Goal: Task Accomplishment & Management: Use online tool/utility

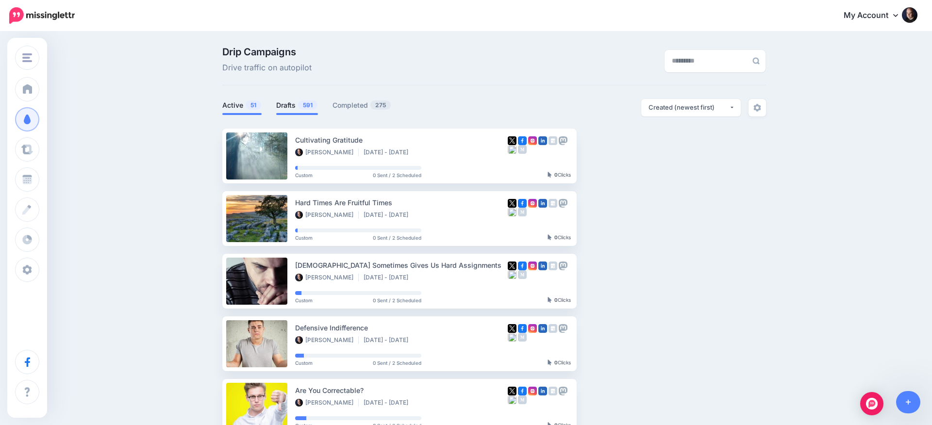
click at [289, 105] on link "Drafts 591" at bounding box center [297, 106] width 42 height 12
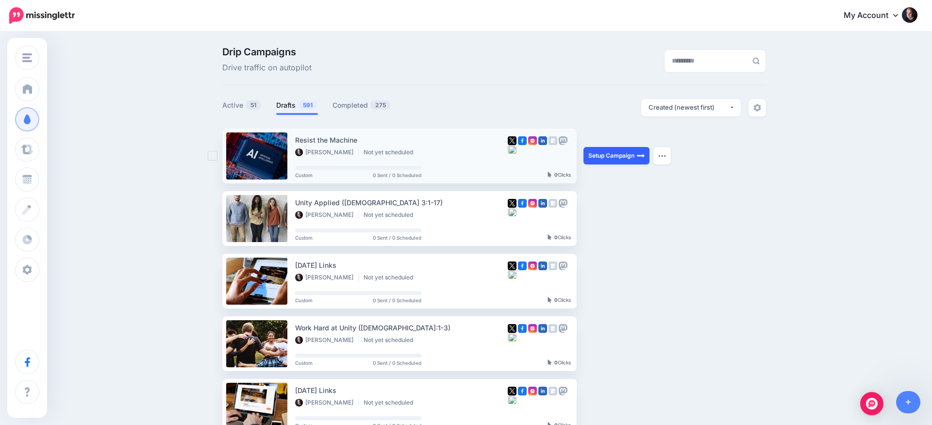
click at [617, 158] on link "Setup Campaign" at bounding box center [616, 155] width 66 height 17
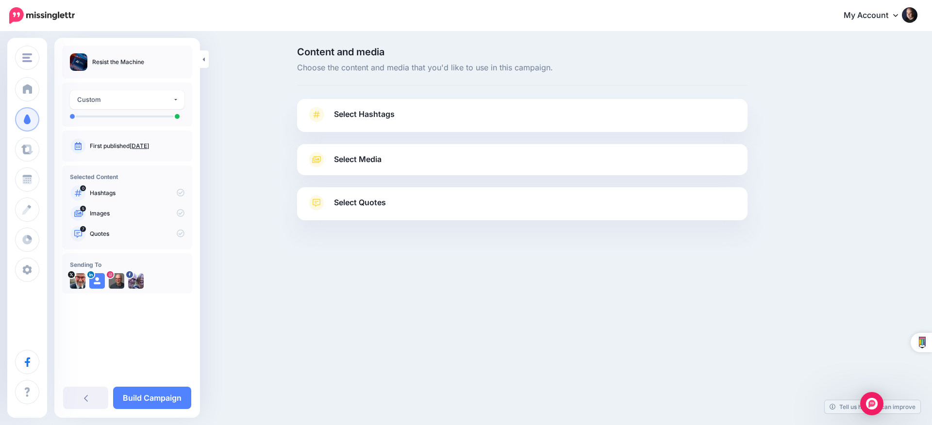
click at [837, 111] on div "Content and media Choose the content and media that you'd like to use in this c…" at bounding box center [569, 158] width 558 height 222
click at [351, 158] on span "Select Media" at bounding box center [358, 159] width 48 height 13
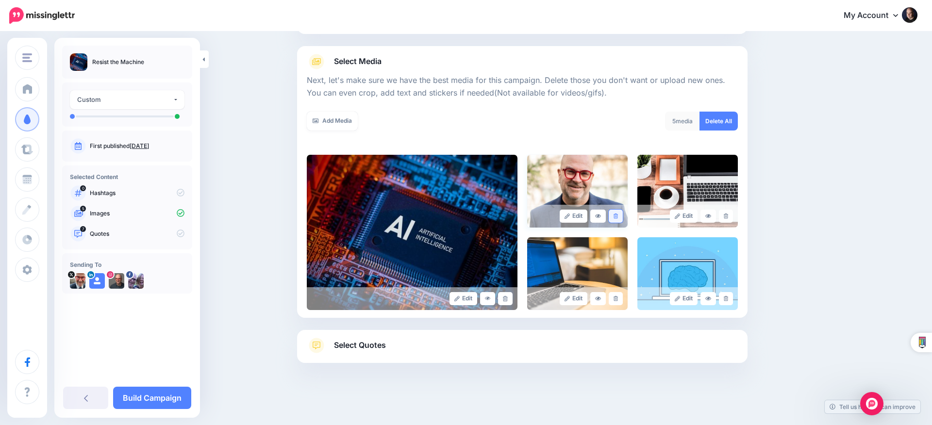
scroll to position [98, 0]
click at [617, 214] on icon at bounding box center [616, 216] width 4 height 5
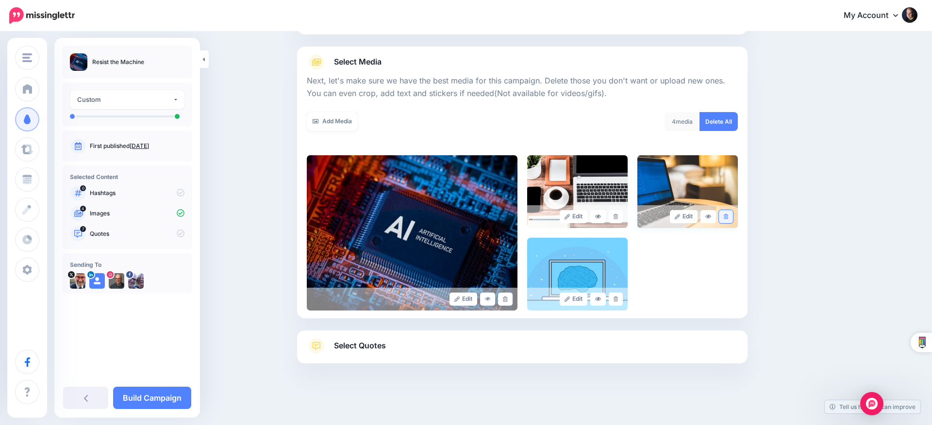
click at [724, 217] on icon at bounding box center [726, 216] width 4 height 5
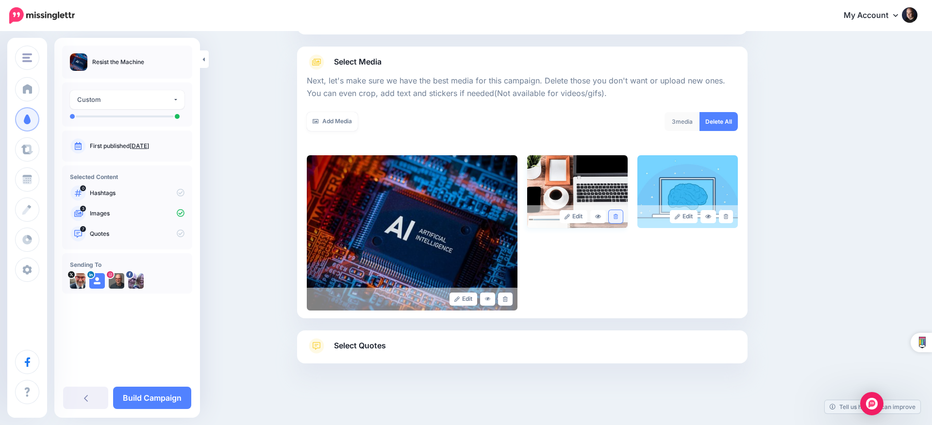
click at [617, 218] on link at bounding box center [616, 216] width 14 height 13
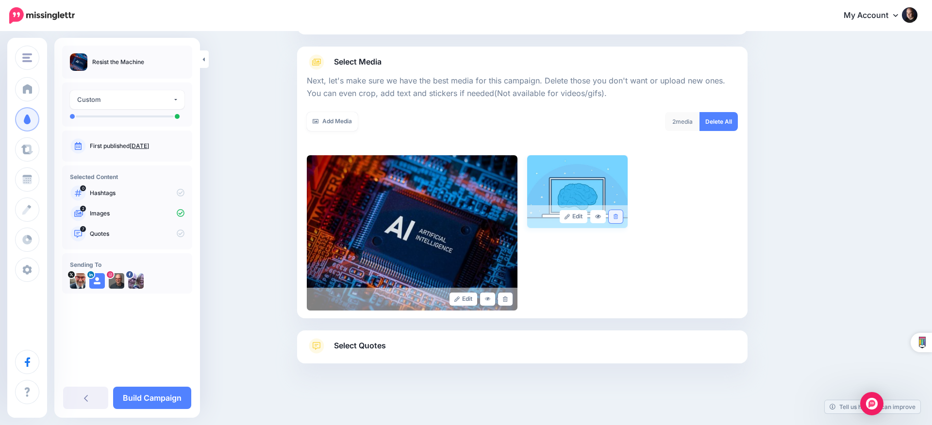
click at [615, 217] on icon at bounding box center [616, 216] width 4 height 5
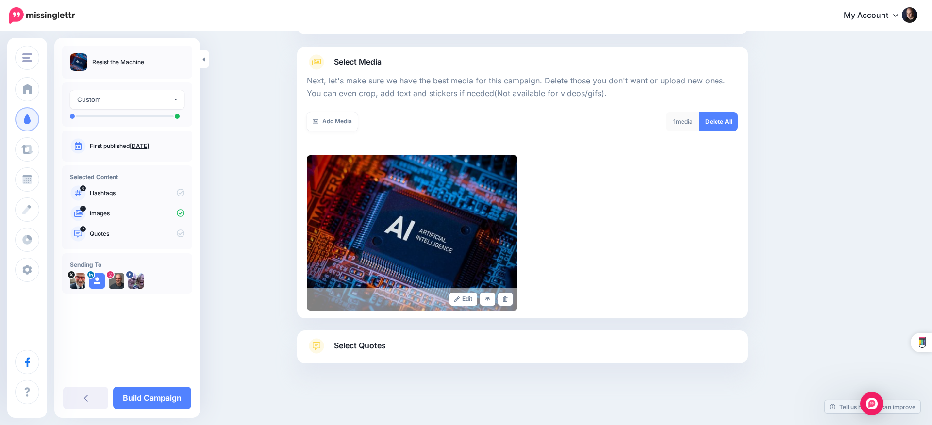
click at [400, 348] on link "Select Quotes" at bounding box center [522, 350] width 431 height 25
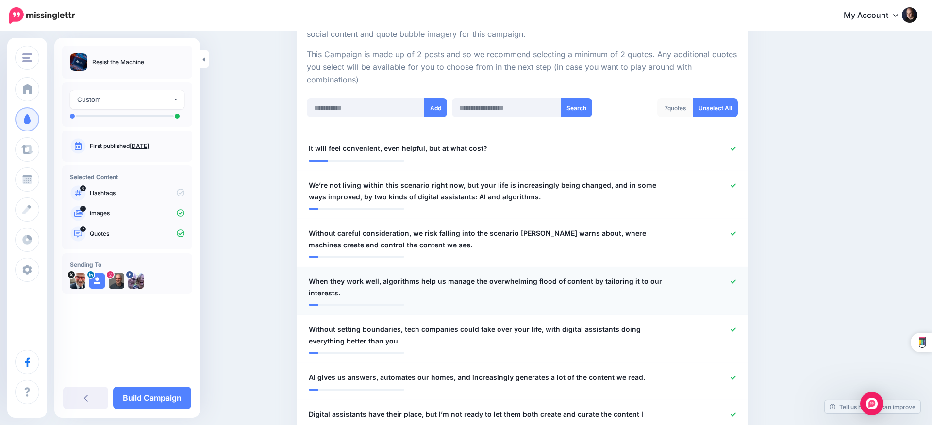
scroll to position [217, 0]
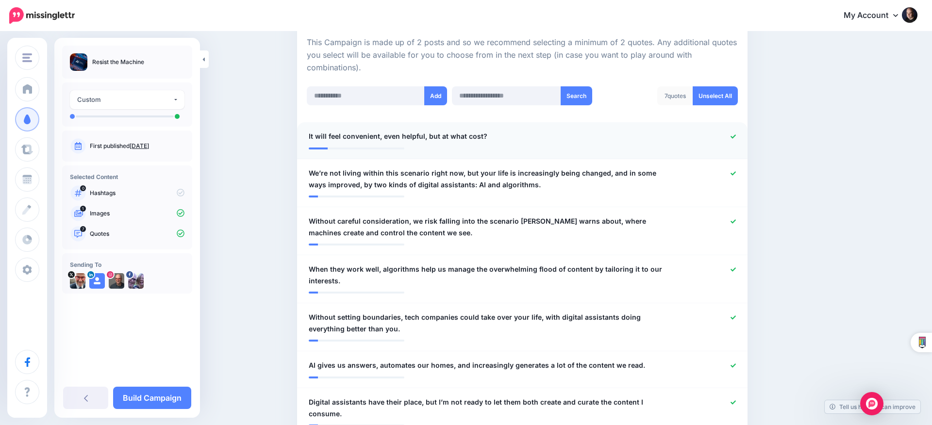
click at [734, 134] on icon at bounding box center [733, 136] width 5 height 4
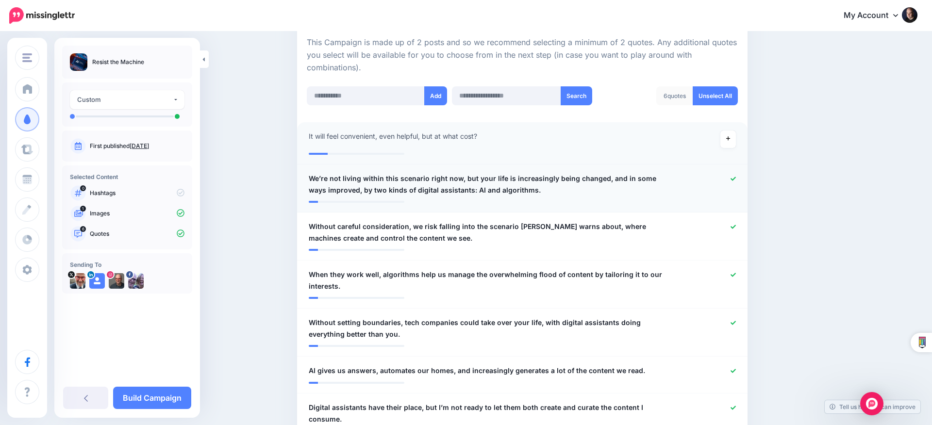
click at [733, 176] on icon at bounding box center [733, 178] width 5 height 5
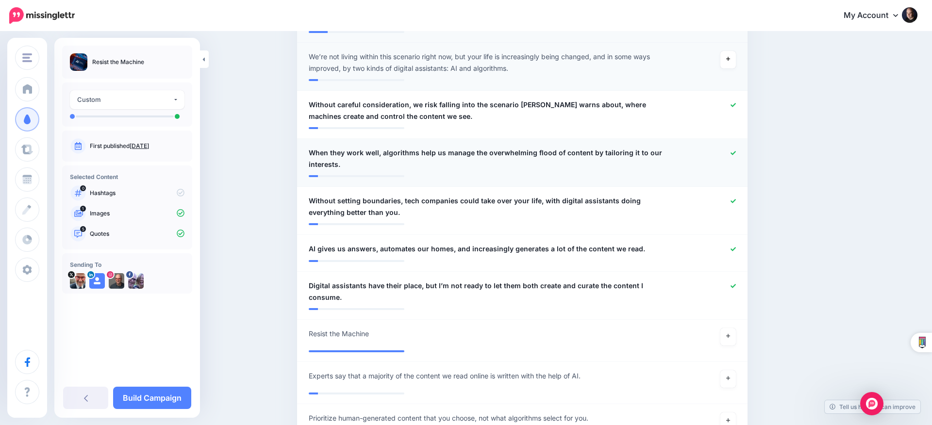
scroll to position [339, 0]
click at [731, 150] on icon at bounding box center [733, 152] width 5 height 5
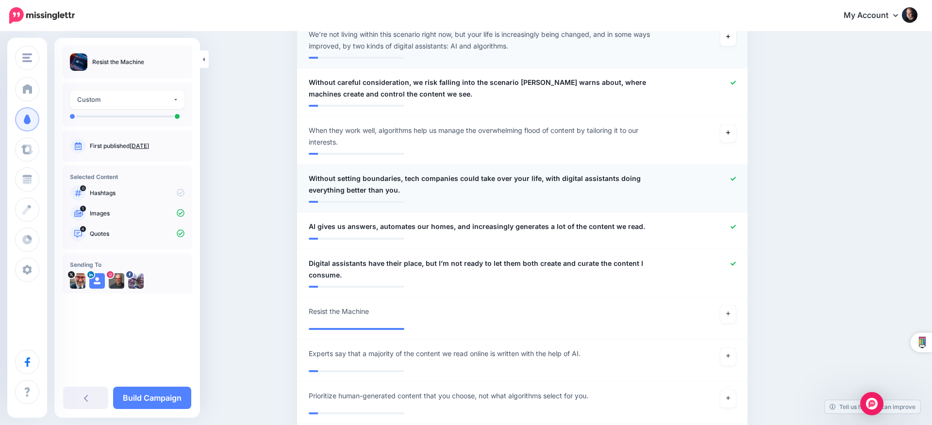
scroll to position [362, 0]
click at [733, 225] on icon at bounding box center [733, 226] width 5 height 4
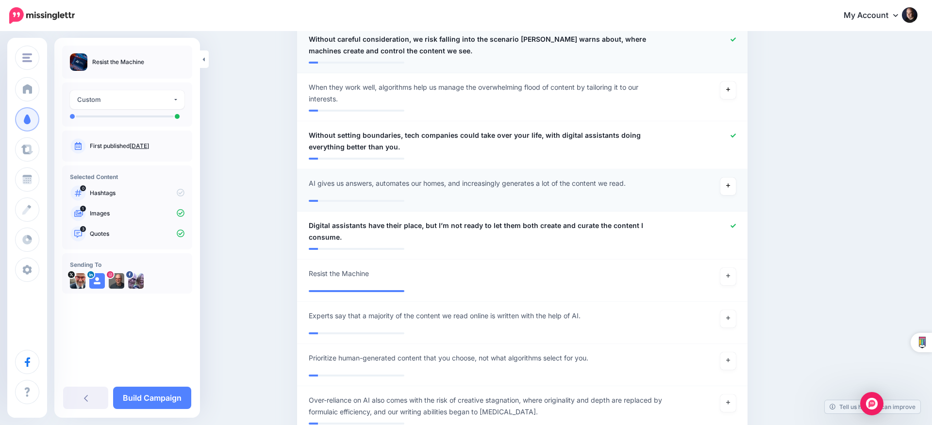
scroll to position [408, 0]
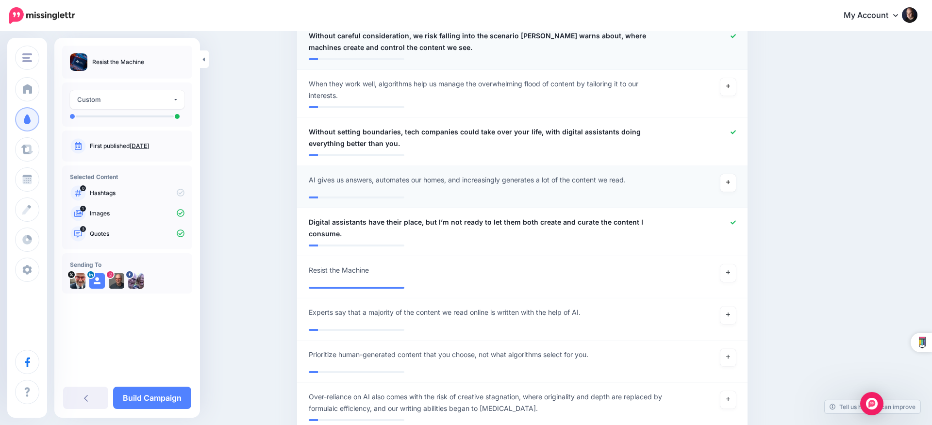
click at [732, 35] on icon at bounding box center [733, 35] width 5 height 5
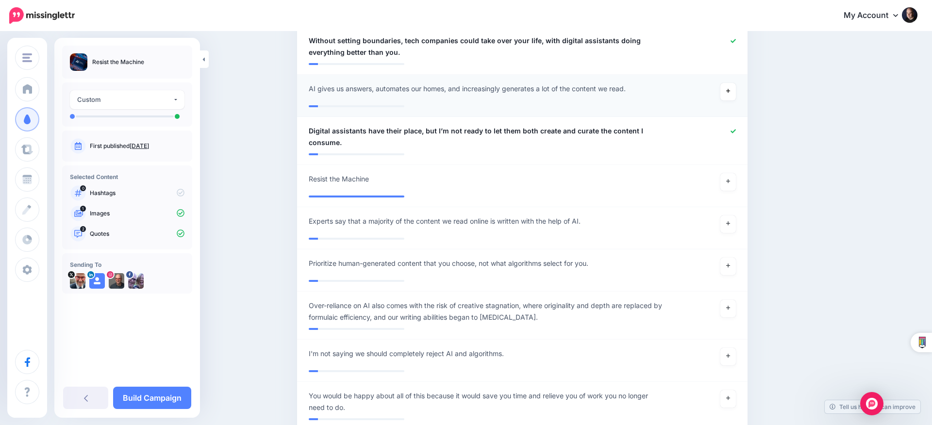
scroll to position [501, 0]
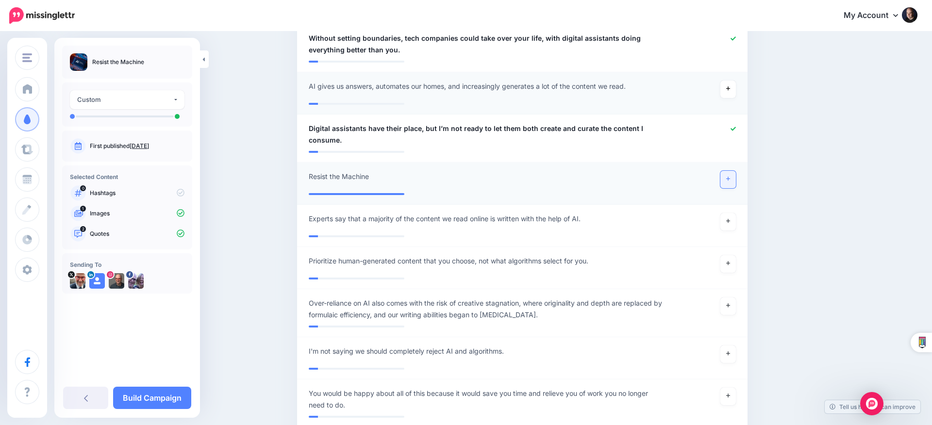
click at [725, 182] on link at bounding box center [728, 179] width 16 height 17
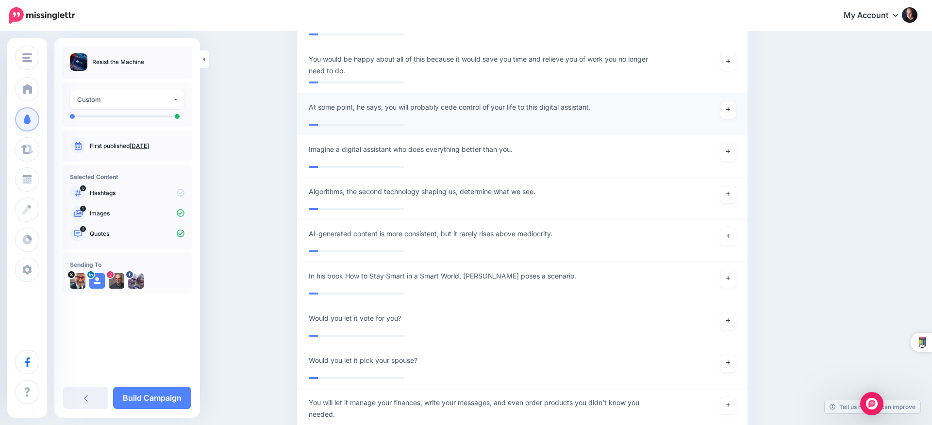
scroll to position [921, 0]
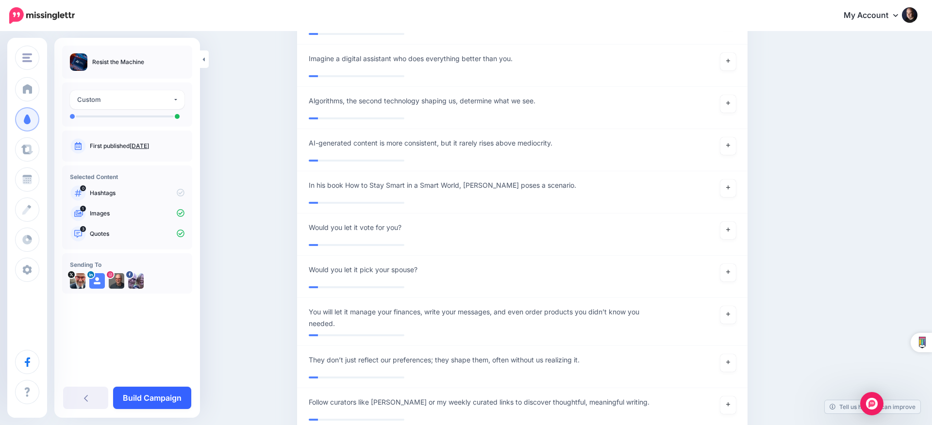
click at [189, 396] on link "Build Campaign" at bounding box center [152, 398] width 78 height 22
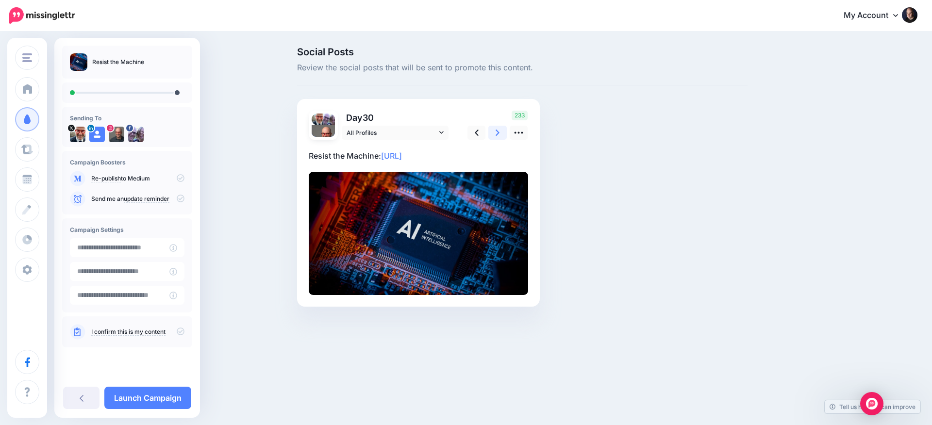
click at [494, 134] on link at bounding box center [497, 133] width 18 height 14
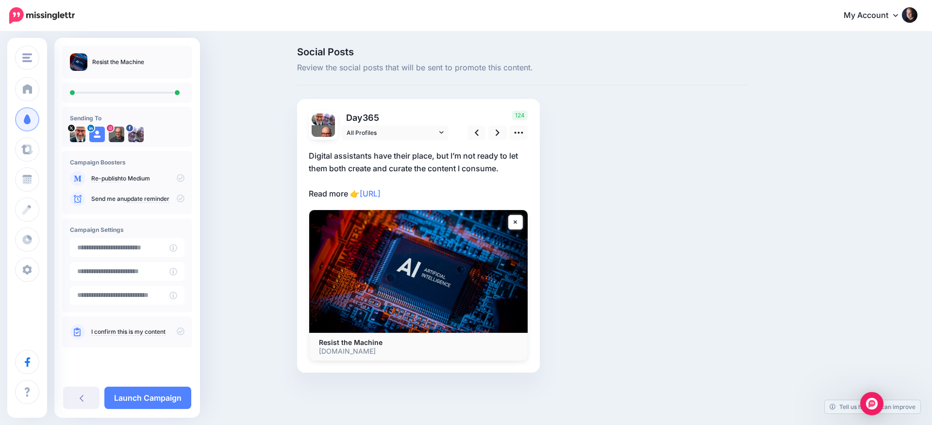
click at [178, 332] on icon at bounding box center [181, 332] width 8 height 8
click at [158, 399] on link "Launch Campaign" at bounding box center [147, 398] width 87 height 22
